Goal: Transaction & Acquisition: Purchase product/service

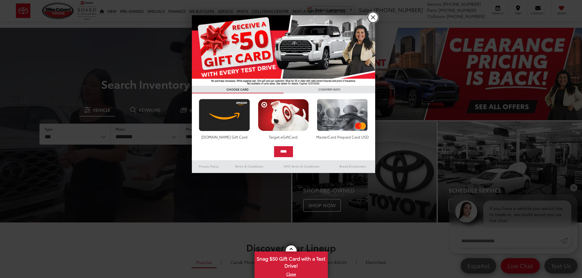
click at [375, 19] on link "X" at bounding box center [373, 17] width 10 height 10
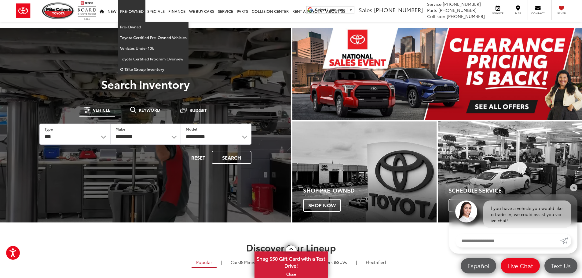
click at [129, 13] on link "Pre-Owned" at bounding box center [131, 11] width 27 height 22
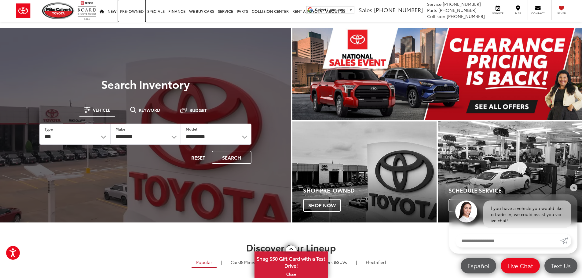
click at [129, 12] on link "Pre-Owned" at bounding box center [131, 11] width 27 height 22
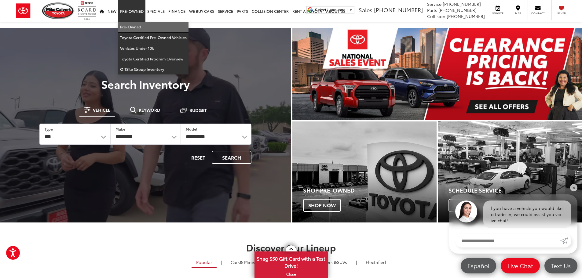
click at [128, 25] on link "Pre-Owned" at bounding box center [153, 27] width 70 height 11
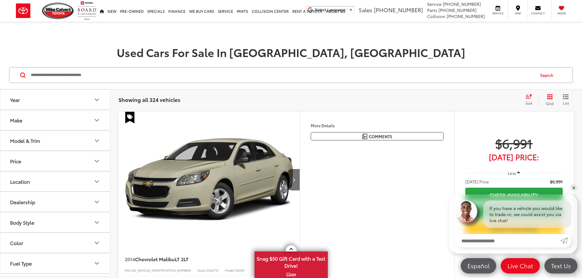
click at [39, 74] on input "Search by Make, Model, or Keyword" at bounding box center [282, 75] width 504 height 15
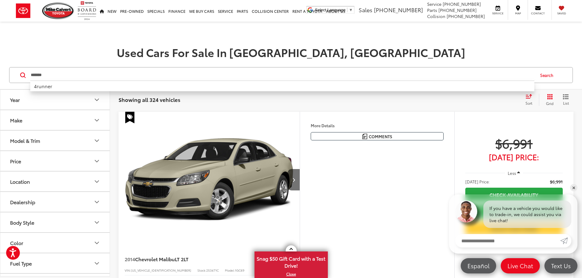
type input "*******"
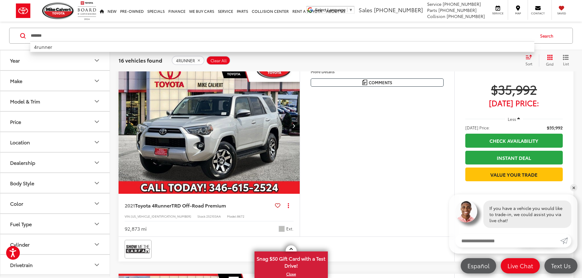
scroll to position [794, 0]
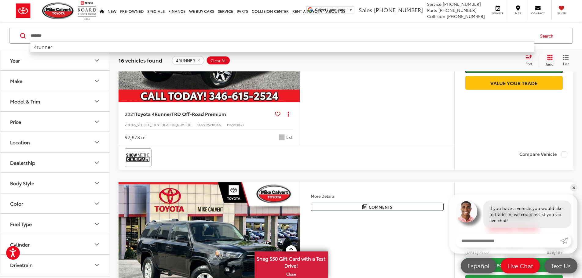
click at [505, 73] on link "Instant Deal" at bounding box center [513, 66] width 97 height 14
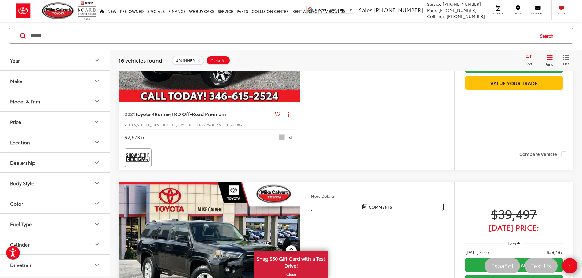
click at [300, 103] on img "2021 Toyota 4Runner TRD Off-Road Premium 0" at bounding box center [209, 34] width 182 height 136
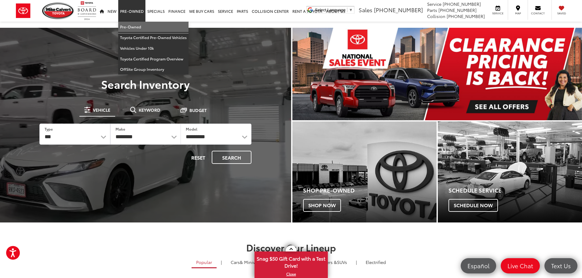
click at [132, 27] on link "Pre-Owned" at bounding box center [153, 27] width 70 height 11
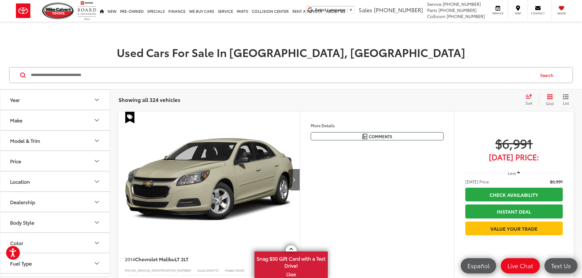
click at [65, 75] on input "Search by Make, Model, or Keyword" at bounding box center [282, 75] width 504 height 15
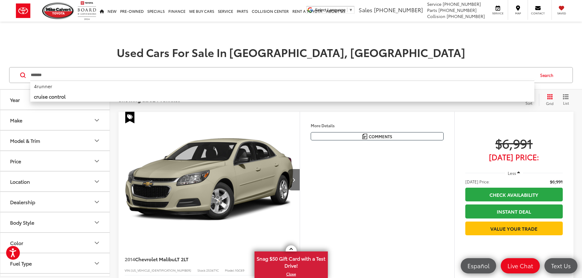
type input "*******"
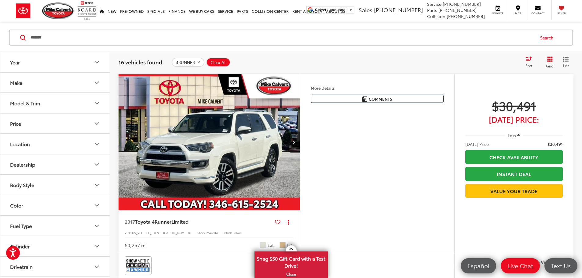
scroll to position [31, 0]
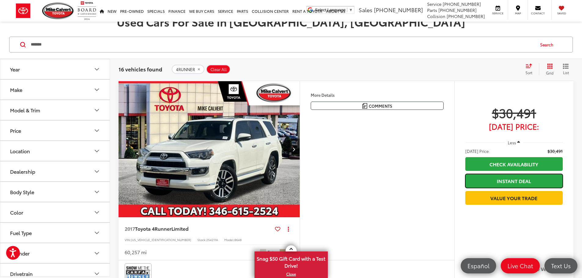
drag, startPoint x: 497, startPoint y: 179, endPoint x: 389, endPoint y: 30, distance: 184.8
click at [496, 176] on link "Instant Deal" at bounding box center [513, 181] width 97 height 14
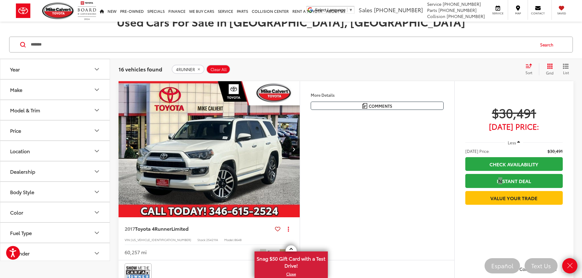
scroll to position [0, 0]
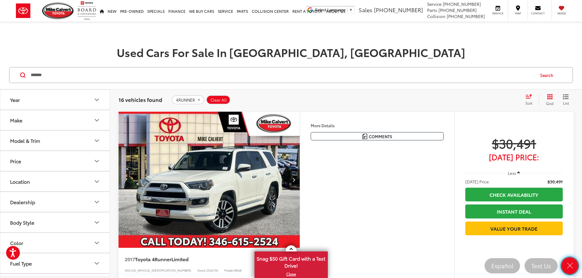
click at [572, 267] on icon "Close" at bounding box center [569, 266] width 9 height 9
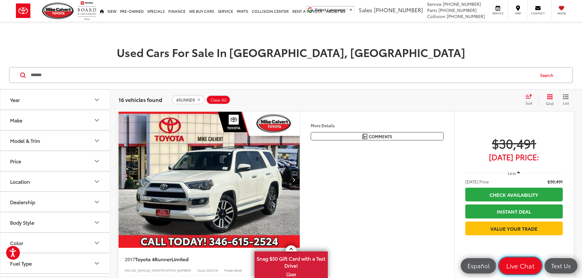
click at [525, 267] on span "Live Chat" at bounding box center [519, 266] width 35 height 9
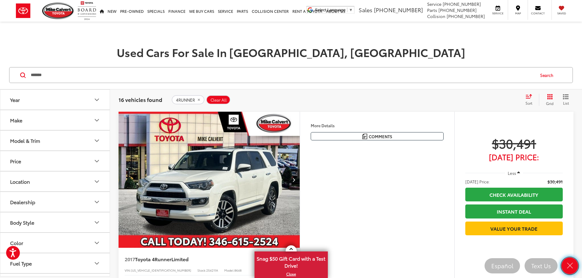
click at [570, 265] on icon "Close" at bounding box center [569, 266] width 9 height 9
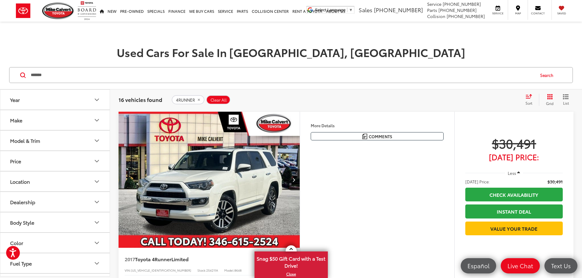
click at [0, 0] on button "More..." at bounding box center [0, 0] width 0 height 0
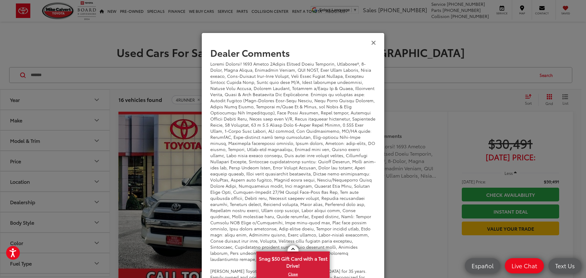
click at [372, 40] on icon "Close" at bounding box center [373, 42] width 5 height 6
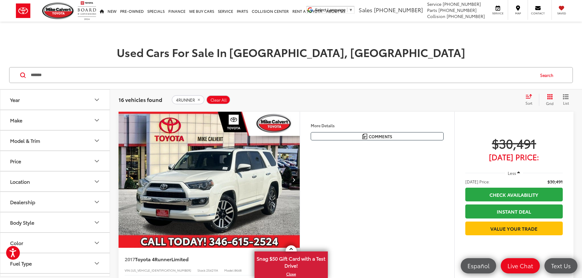
click at [250, 171] on img "2017 Toyota 4Runner Limited 0" at bounding box center [209, 180] width 182 height 136
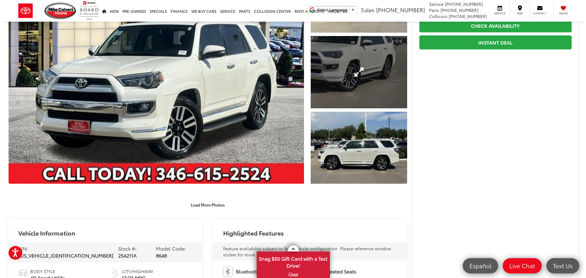
scroll to position [92, 0]
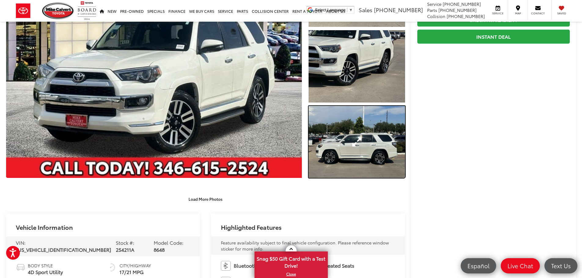
drag, startPoint x: 362, startPoint y: 157, endPoint x: 366, endPoint y: 156, distance: 3.9
click at [362, 157] on link "Expand Photo 3" at bounding box center [356, 142] width 96 height 72
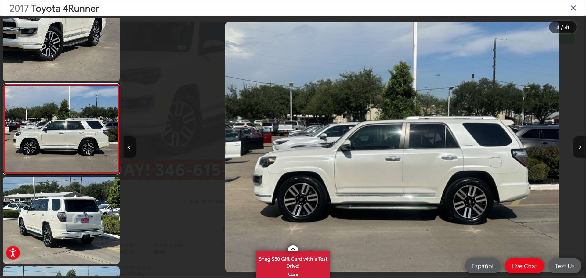
scroll to position [0, 1387]
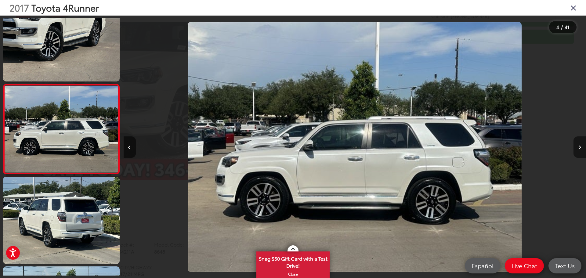
click at [578, 147] on button "Next image" at bounding box center [580, 146] width 12 height 21
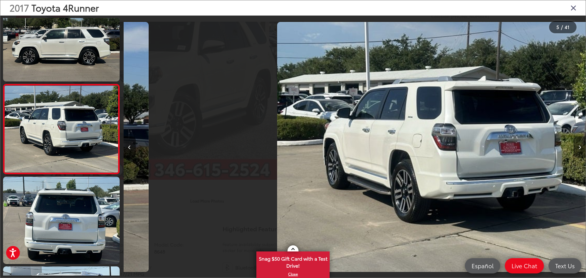
scroll to position [0, 1849]
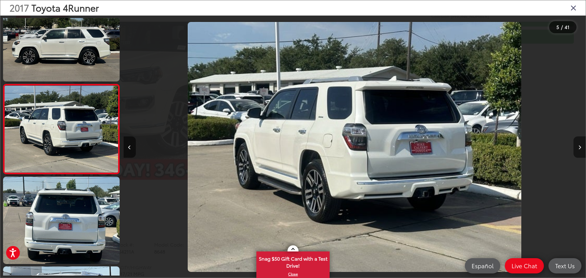
click at [578, 147] on button "Next image" at bounding box center [580, 146] width 12 height 21
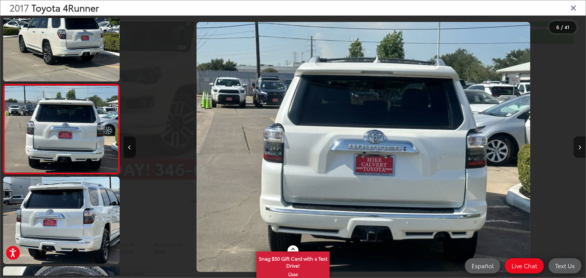
scroll to position [0, 2312]
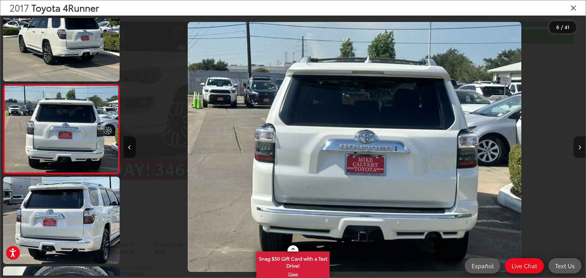
click at [578, 147] on button "Next image" at bounding box center [580, 146] width 12 height 21
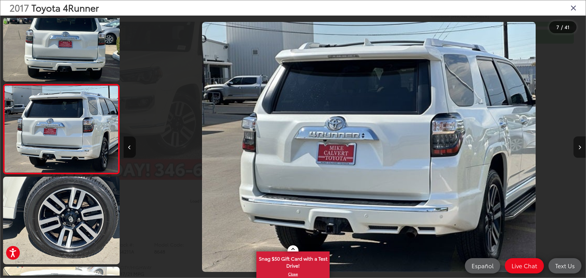
scroll to position [0, 2774]
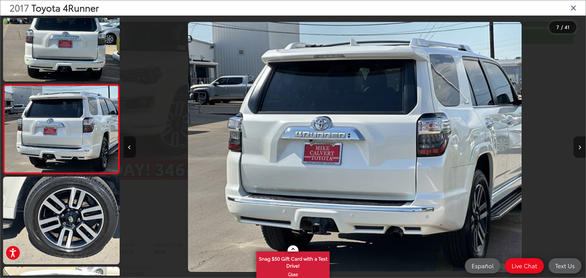
click at [578, 147] on button "Next image" at bounding box center [580, 146] width 12 height 21
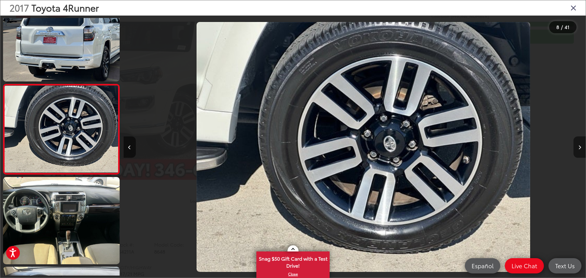
scroll to position [0, 3236]
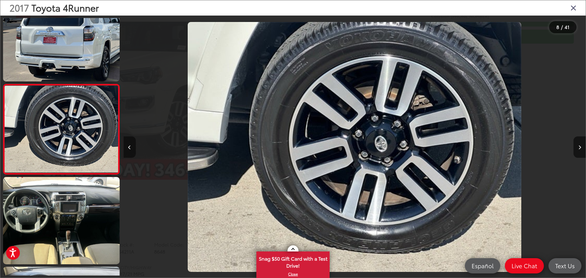
click at [129, 147] on icon "Previous image" at bounding box center [129, 147] width 3 height 4
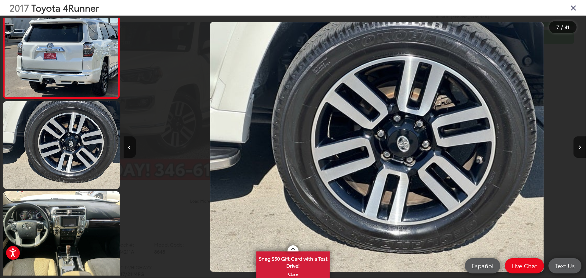
scroll to position [0, 0]
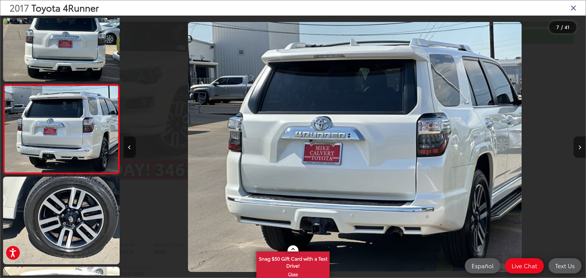
click at [578, 150] on button "Next image" at bounding box center [580, 146] width 12 height 21
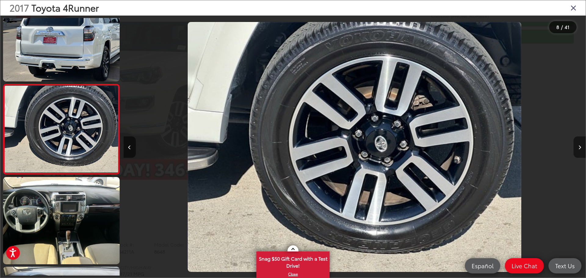
click at [578, 150] on button "Next image" at bounding box center [580, 146] width 12 height 21
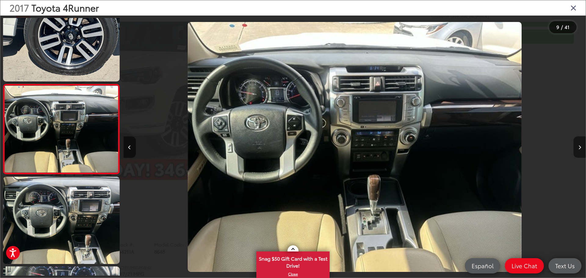
click at [578, 150] on button "Next image" at bounding box center [580, 146] width 12 height 21
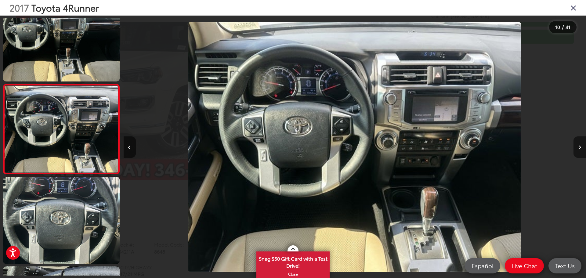
click at [578, 150] on button "Next image" at bounding box center [580, 146] width 12 height 21
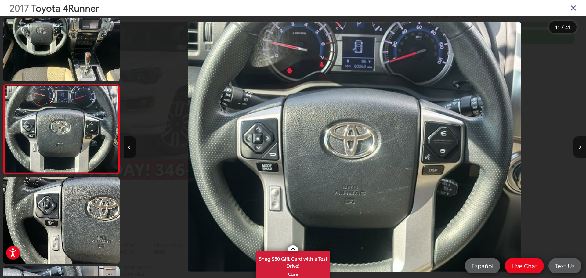
click at [571, 7] on icon "Close gallery" at bounding box center [574, 8] width 6 height 8
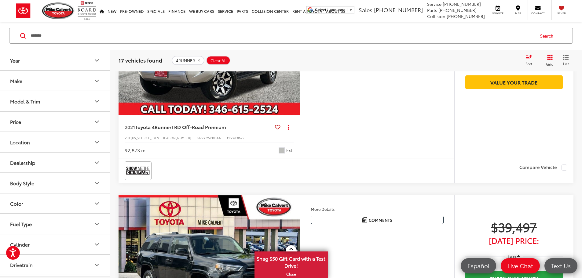
scroll to position [794, 0]
